Goal: Task Accomplishment & Management: Complete application form

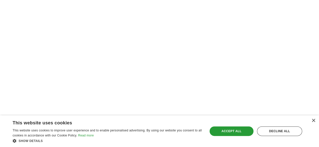
scroll to position [932, 0]
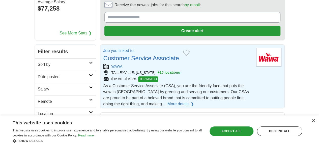
scroll to position [44, 0]
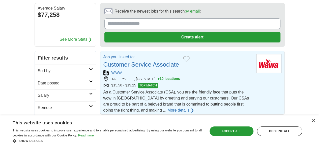
click at [188, 108] on link "More details ❯" at bounding box center [180, 111] width 26 height 6
